Goal: Find specific page/section: Find specific page/section

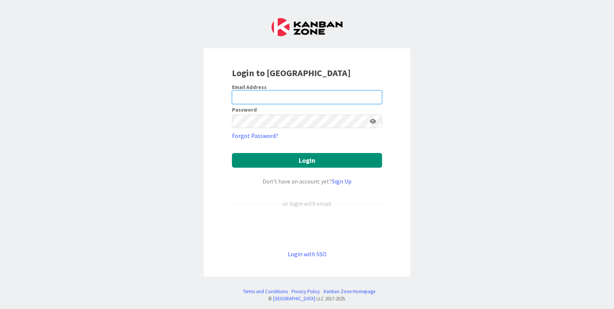
drag, startPoint x: 248, startPoint y: 93, endPoint x: 256, endPoint y: 100, distance: 10.7
click at [248, 94] on input "email" at bounding box center [307, 98] width 150 height 14
type input "[PERSON_NAME][EMAIL_ADDRESS][PERSON_NAME][DOMAIN_NAME]"
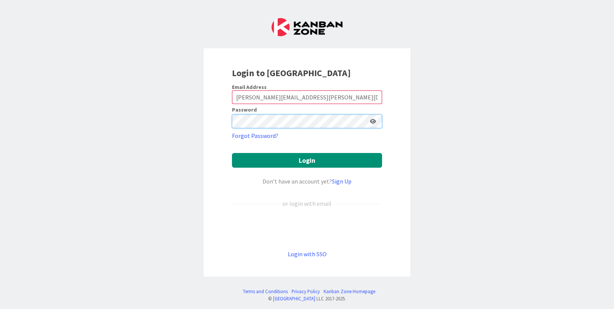
click at [232, 153] on button "Login" at bounding box center [307, 160] width 150 height 15
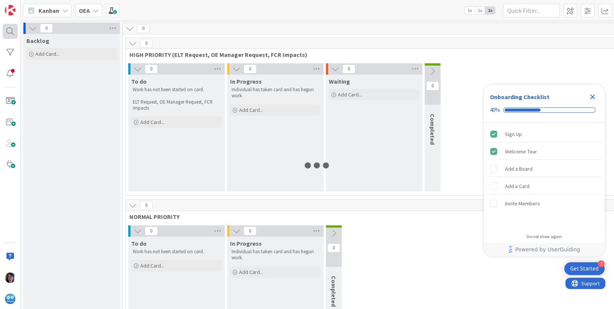
click at [590, 98] on icon "Close Checklist" at bounding box center [592, 96] width 9 height 9
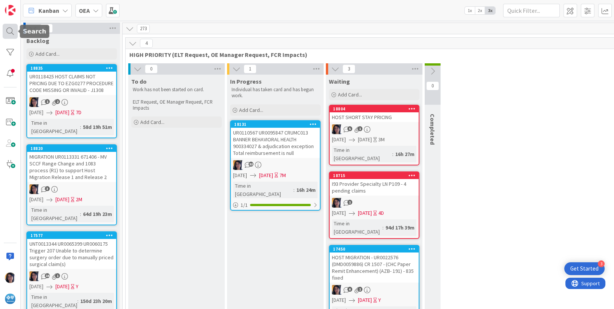
click at [8, 31] on div at bounding box center [10, 31] width 15 height 15
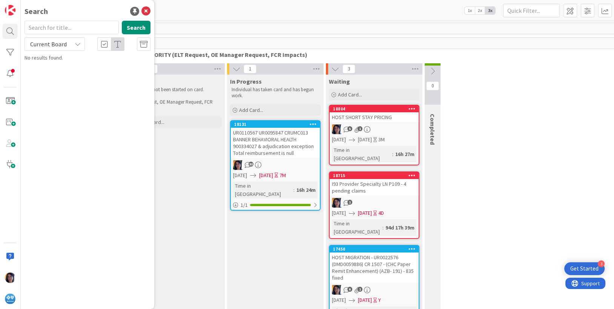
click at [50, 27] on input "text" at bounding box center [72, 28] width 94 height 14
type input "prlc7"
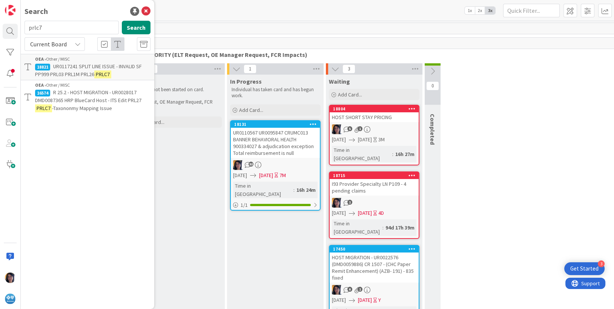
click at [83, 97] on span "R 25.2 - HOST MIGRATION - UR0028017 DMD0087365 HRP BlueCard Host - ITS Edit PRL…" at bounding box center [88, 96] width 106 height 15
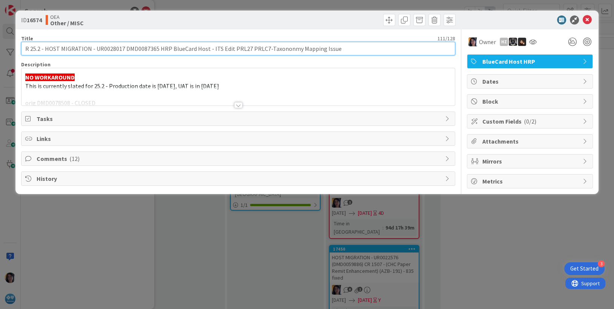
click at [138, 48] on input "R 25.2 - HOST MIGRATION - UR0028017 DMD0087365 HRP BlueCard Host - ITS Edit PRL…" at bounding box center [238, 49] width 435 height 14
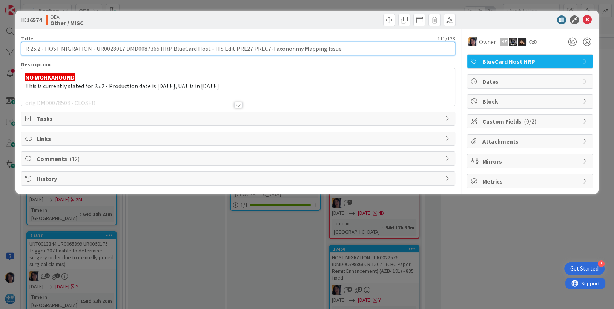
click at [138, 48] on input "R 25.2 - HOST MIGRATION - UR0028017 DMD0087365 HRP BlueCard Host - ITS Edit PRL…" at bounding box center [238, 49] width 435 height 14
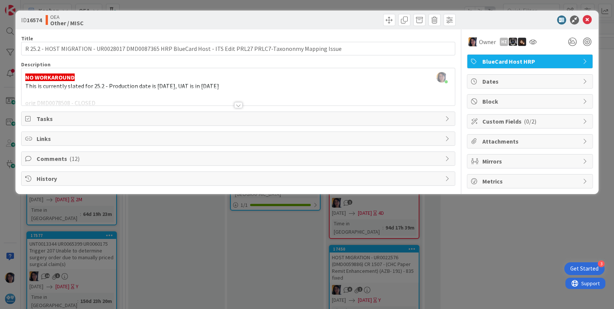
drag, startPoint x: 48, startPoint y: 158, endPoint x: 48, endPoint y: 161, distance: 3.8
click at [48, 158] on span "Comments ( 12 )" at bounding box center [239, 158] width 405 height 9
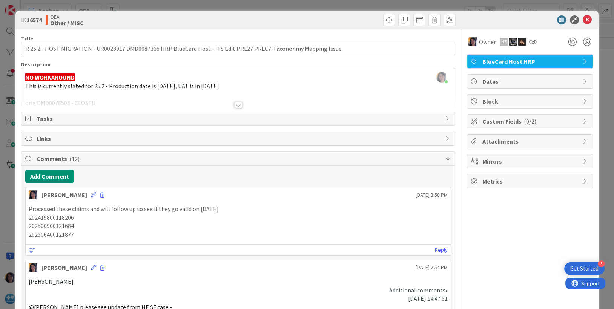
click at [263, 88] on div at bounding box center [239, 95] width 434 height 19
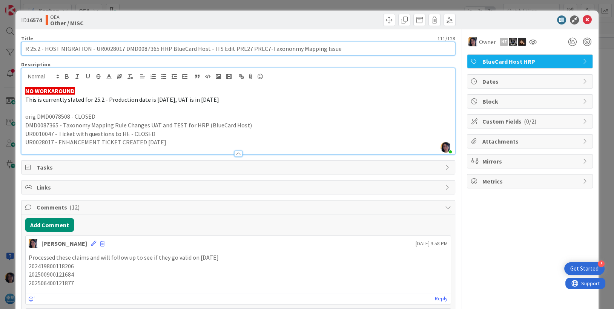
click at [101, 47] on input "R 25.2 - HOST MIGRATION - UR0028017 DMD0087365 HRP BlueCard Host - ITS Edit PRL…" at bounding box center [238, 49] width 435 height 14
